Goal: Information Seeking & Learning: Find contact information

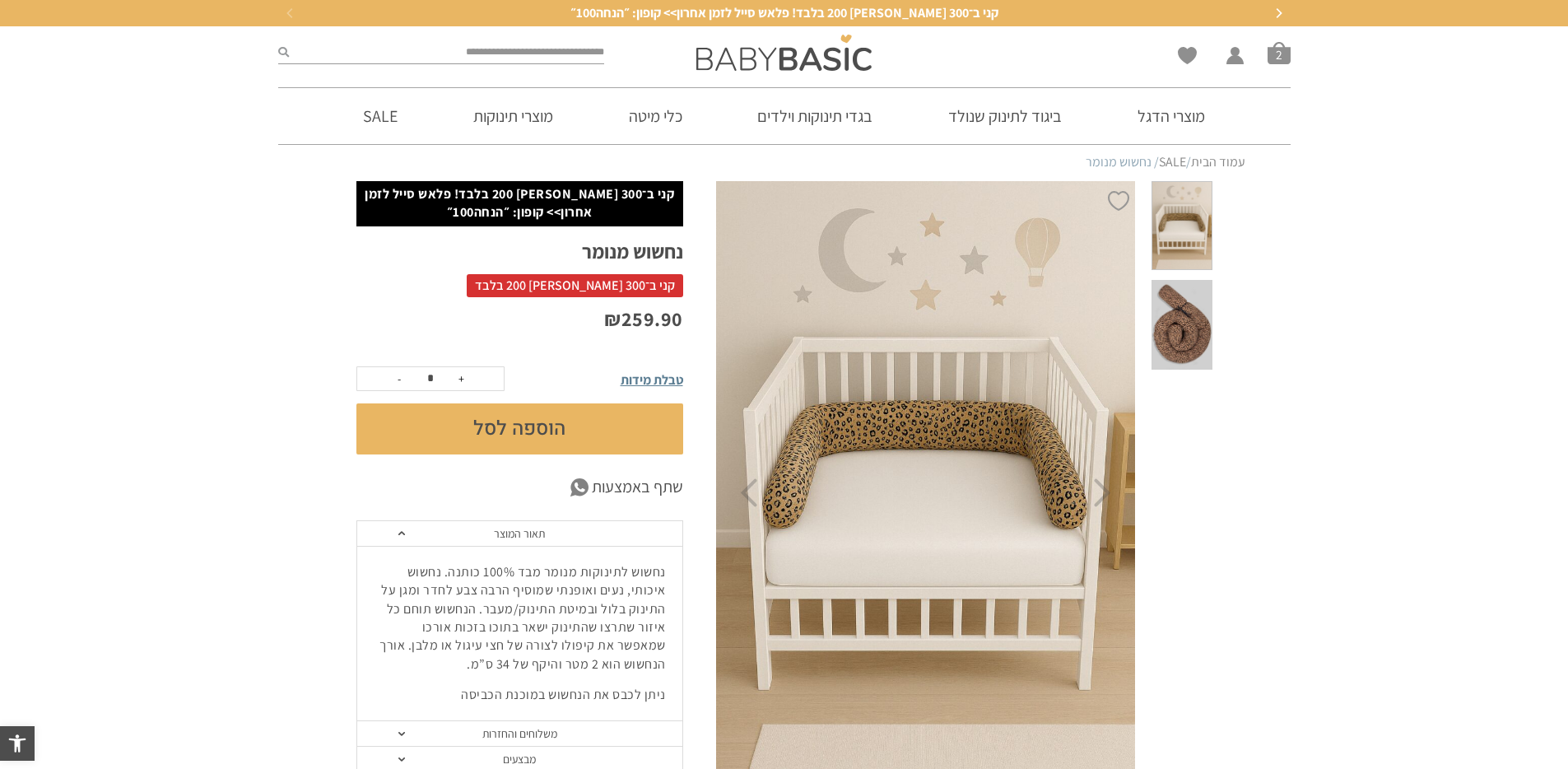
click at [865, 501] on img at bounding box center [926, 493] width 422 height 632
click at [1195, 307] on span at bounding box center [1182, 324] width 61 height 90
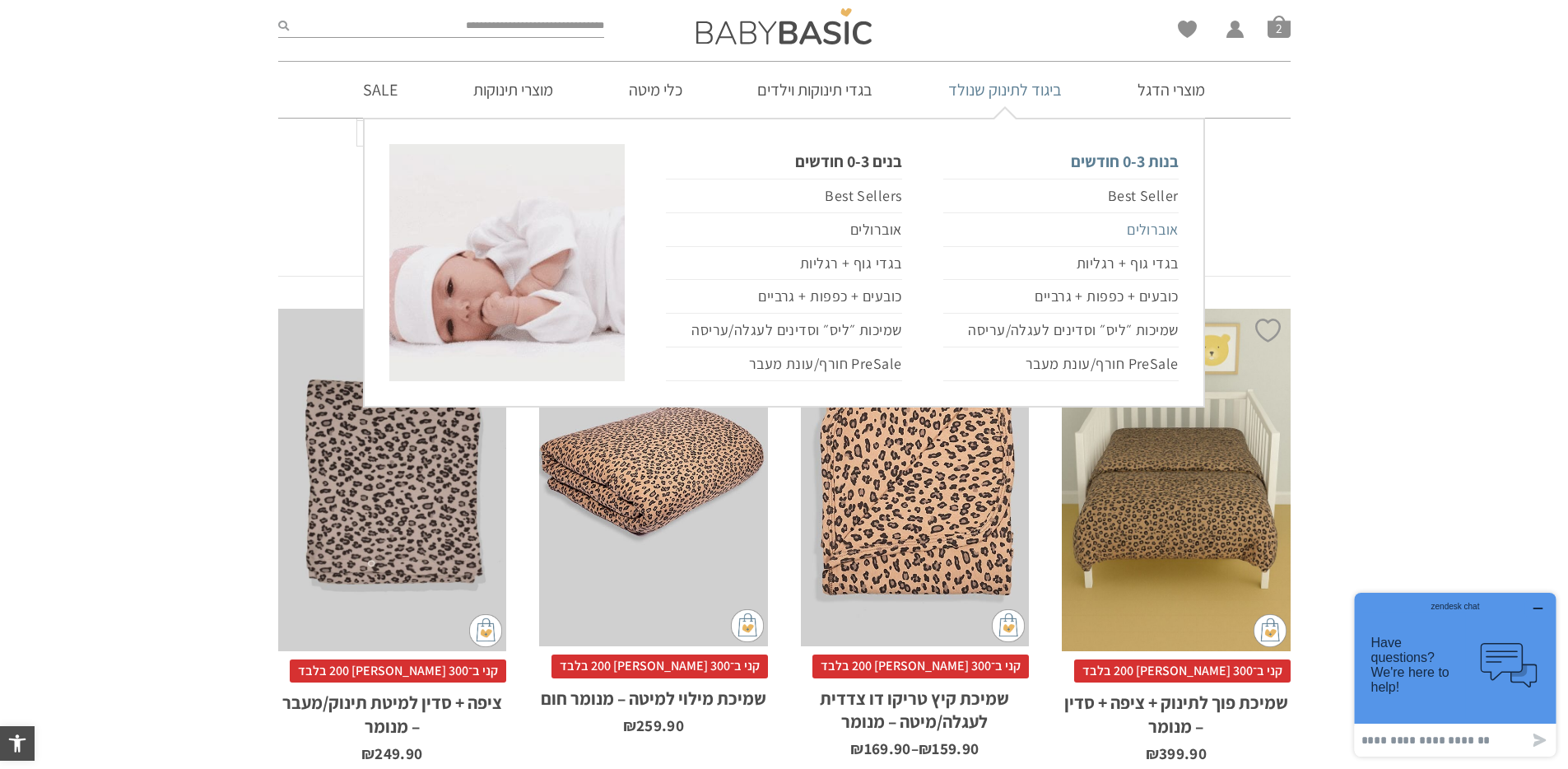
scroll to position [1308, 0]
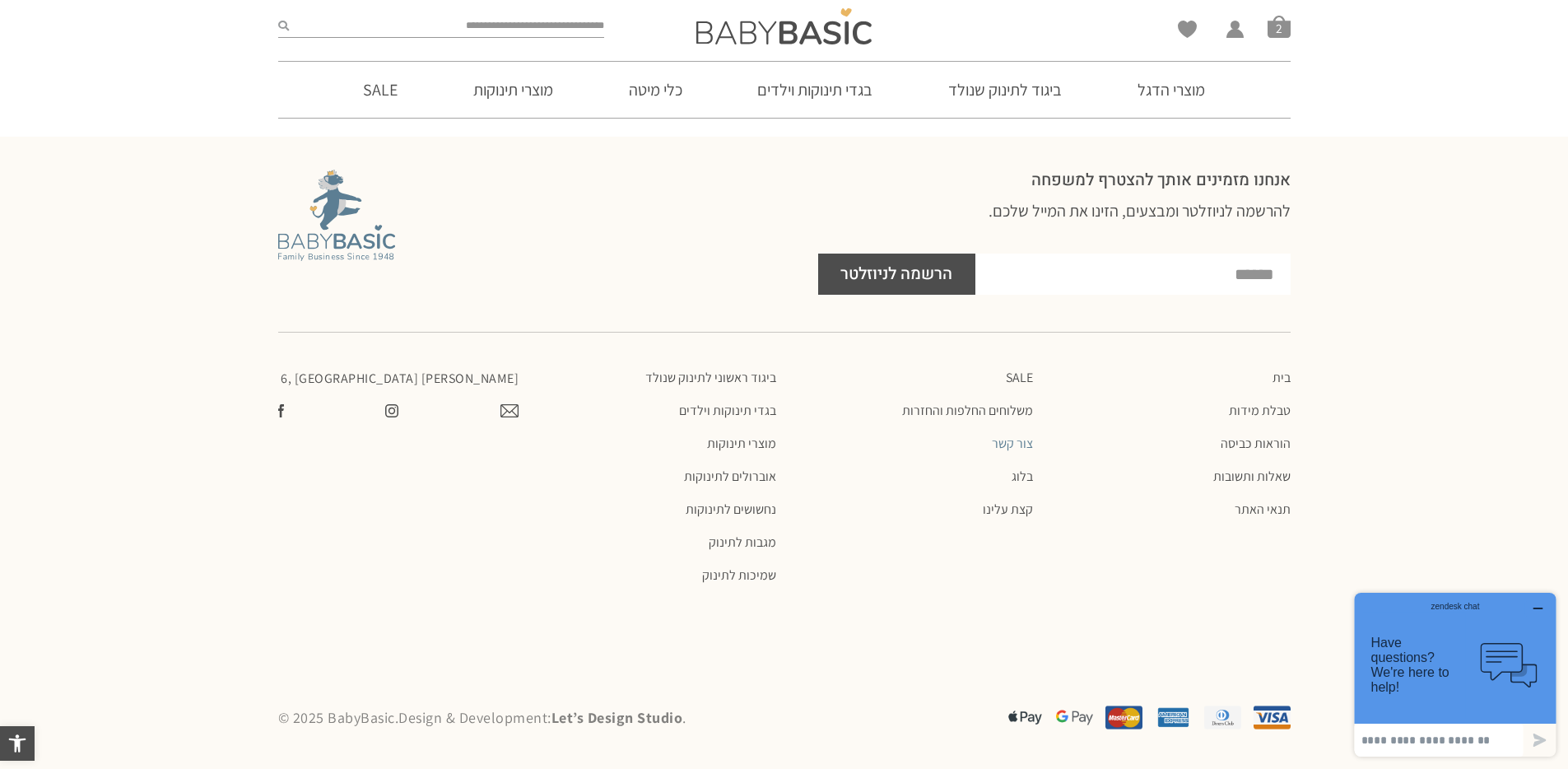
click at [1022, 442] on link "צור קשר" at bounding box center [913, 443] width 241 height 16
click at [1012, 443] on link "צור קשר" at bounding box center [913, 443] width 241 height 16
click at [998, 443] on link "צור קשר" at bounding box center [913, 443] width 241 height 16
click at [1014, 441] on link "צור קשר" at bounding box center [913, 443] width 241 height 16
click at [1004, 509] on link "קצת עלינו" at bounding box center [913, 509] width 241 height 16
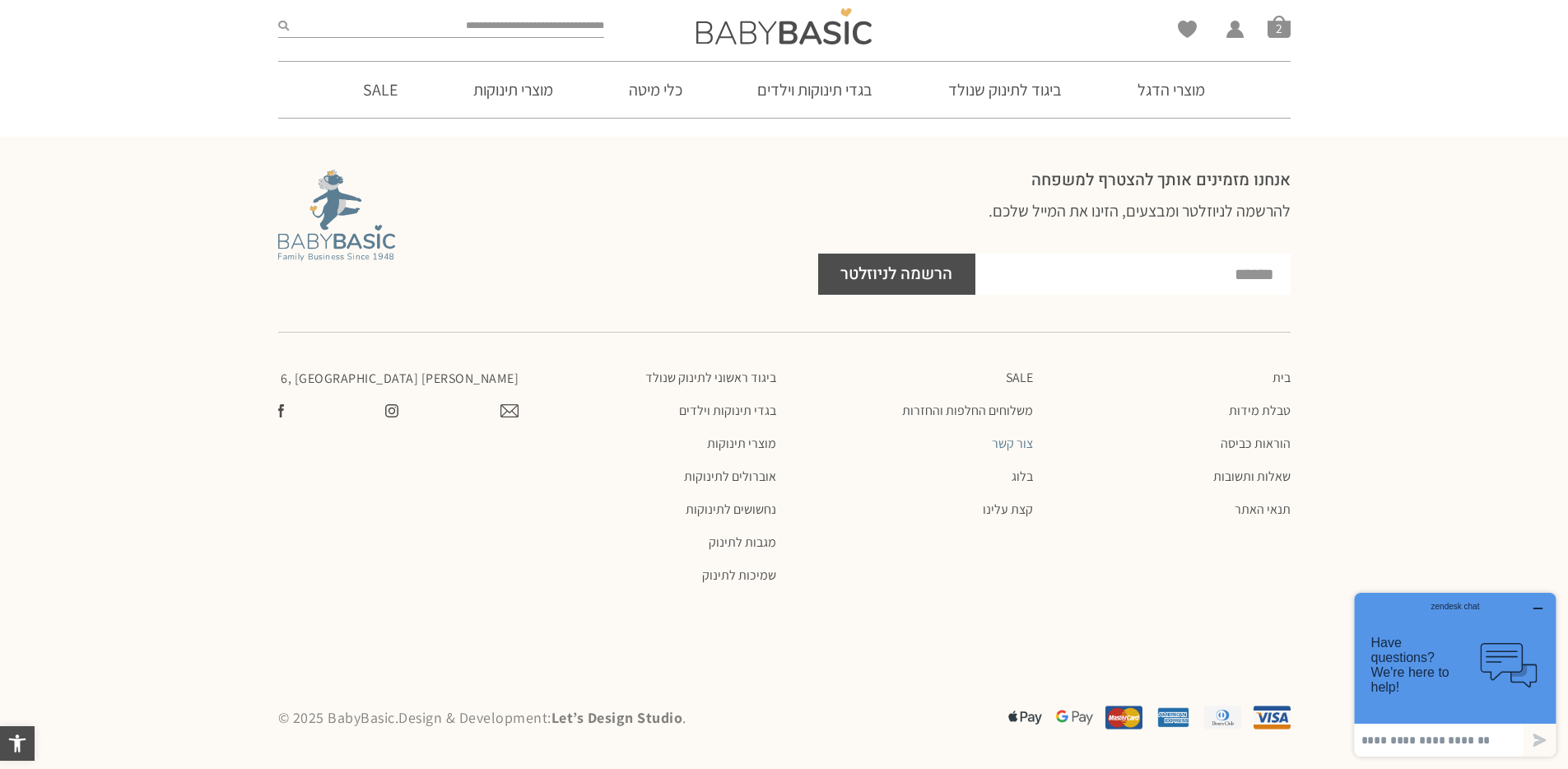
click at [1014, 443] on link "צור קשר" at bounding box center [913, 443] width 241 height 16
